Goal: Task Accomplishment & Management: Manage account settings

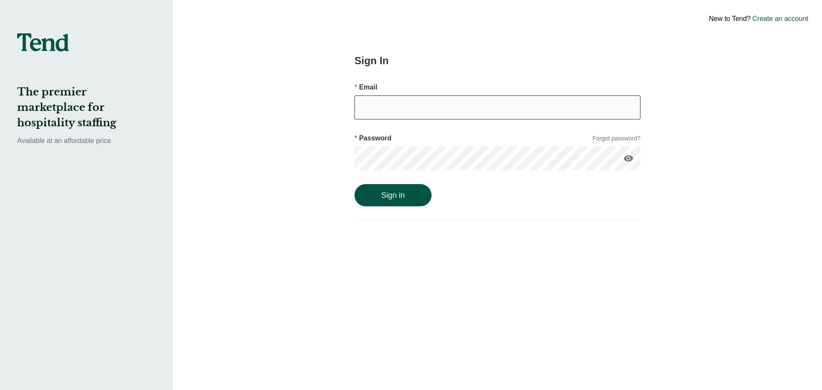
click at [392, 104] on input "email" at bounding box center [498, 107] width 286 height 24
click at [398, 128] on div "Password Forgot password?" at bounding box center [498, 136] width 286 height 20
click at [387, 113] on input "email" at bounding box center [498, 107] width 286 height 24
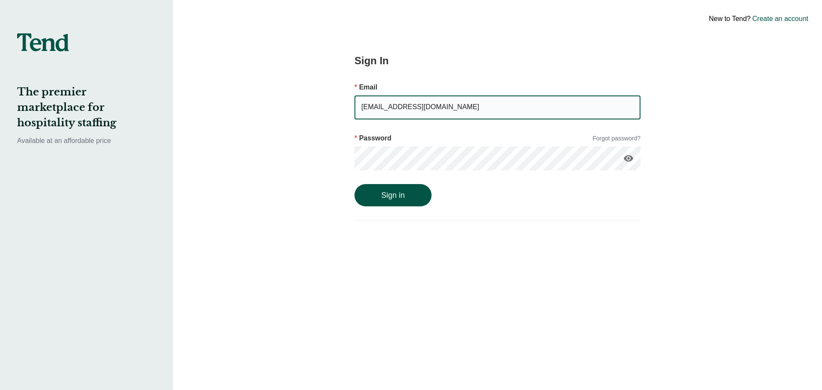
type input "[EMAIL_ADDRESS][DOMAIN_NAME]"
click at [355, 184] on button "Sign in" at bounding box center [393, 195] width 77 height 22
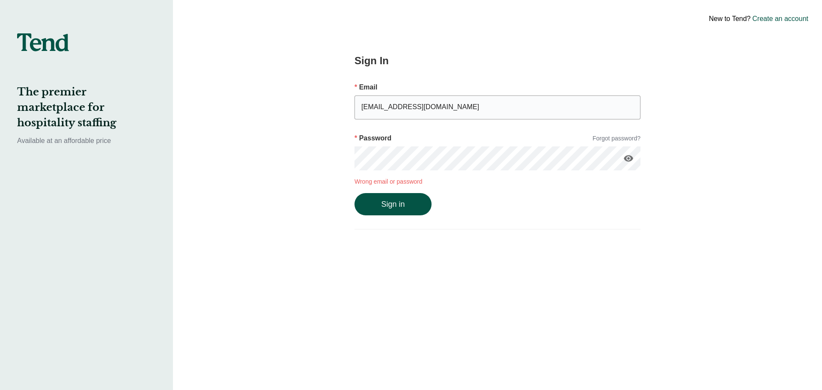
click at [628, 156] on icon "visibility" at bounding box center [628, 158] width 10 height 10
click at [404, 205] on button "Sign in" at bounding box center [393, 204] width 77 height 22
click at [610, 139] on link "Forgot password?" at bounding box center [617, 138] width 48 height 9
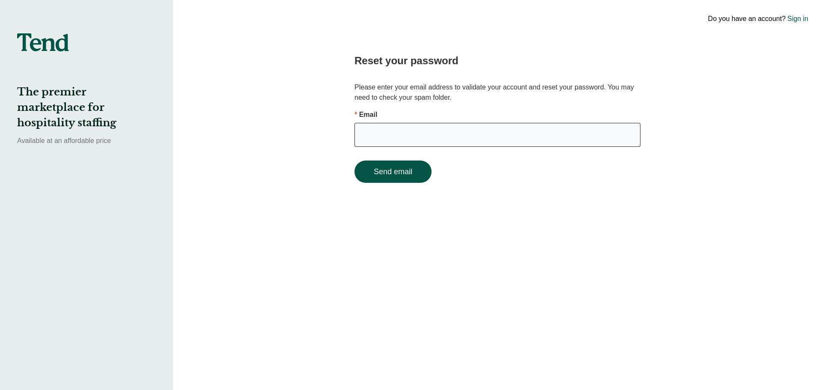
click at [536, 137] on input "email" at bounding box center [498, 135] width 286 height 24
type input "[EMAIL_ADDRESS][DOMAIN_NAME]"
click at [355, 161] on button "Send email" at bounding box center [393, 172] width 77 height 22
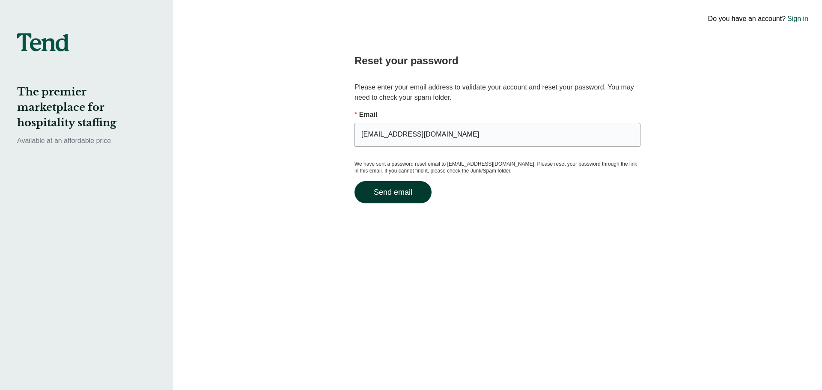
click at [407, 190] on button "Send email" at bounding box center [393, 192] width 77 height 22
click at [420, 195] on button "Send email" at bounding box center [393, 192] width 77 height 22
click at [428, 126] on input "[EMAIL_ADDRESS][DOMAIN_NAME]" at bounding box center [498, 135] width 286 height 24
